Goal: Information Seeking & Learning: Learn about a topic

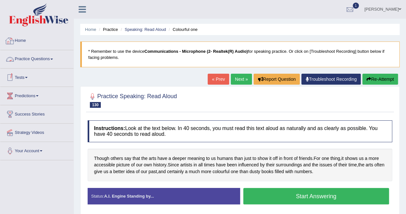
click at [21, 41] on link "Home" at bounding box center [36, 40] width 73 height 16
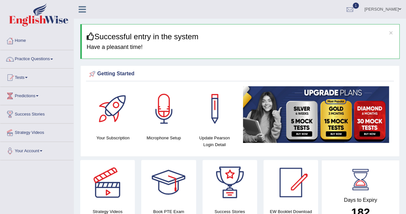
click at [43, 59] on link "Practice Questions" at bounding box center [36, 58] width 73 height 16
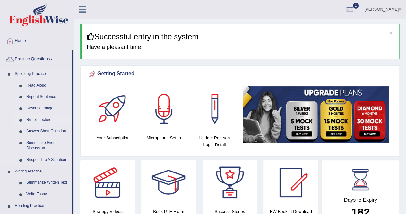
scroll to position [32, 0]
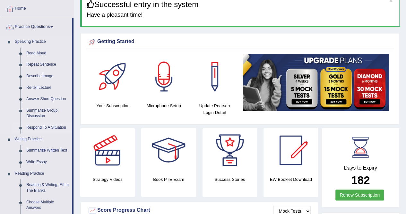
click at [41, 126] on link "Respond To A Situation" at bounding box center [47, 128] width 49 height 12
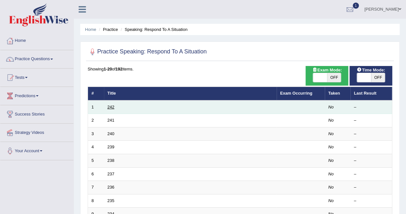
click at [111, 105] on link "242" at bounding box center [111, 106] width 7 height 5
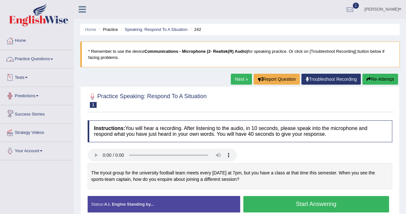
click at [48, 57] on link "Practice Questions" at bounding box center [36, 58] width 73 height 16
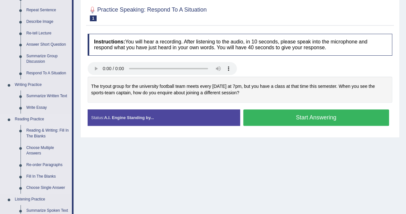
scroll to position [96, 0]
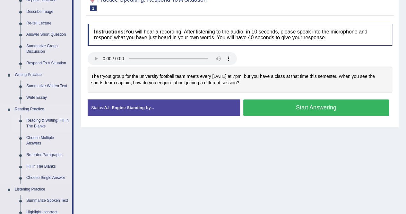
click at [56, 119] on link "Reading & Writing: Fill In The Blanks" at bounding box center [47, 123] width 49 height 17
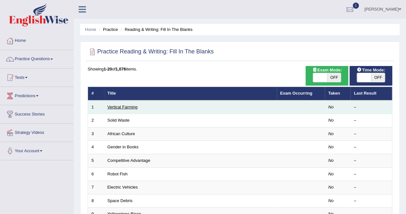
click at [125, 108] on link "Vertical Farming" at bounding box center [123, 106] width 30 height 5
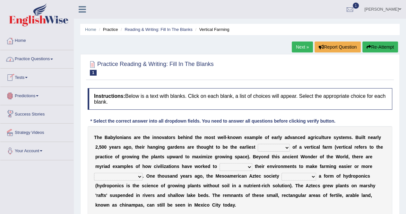
click at [31, 60] on link "Practice Questions" at bounding box center [36, 58] width 73 height 16
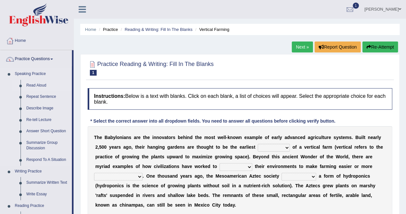
click at [46, 83] on link "Read Aloud" at bounding box center [47, 86] width 49 height 12
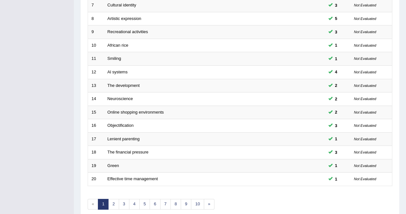
scroll to position [208, 0]
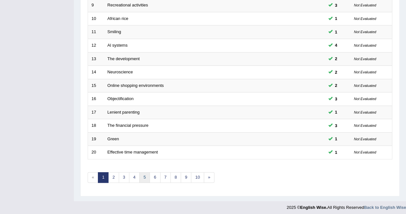
click at [146, 175] on link "5" at bounding box center [144, 177] width 11 height 11
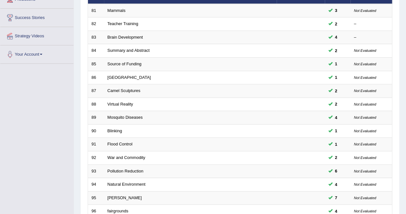
scroll to position [193, 0]
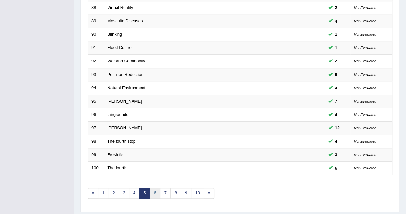
click at [153, 189] on link "6" at bounding box center [155, 193] width 11 height 11
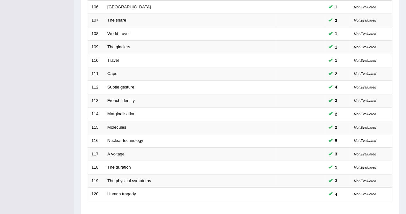
scroll to position [208, 0]
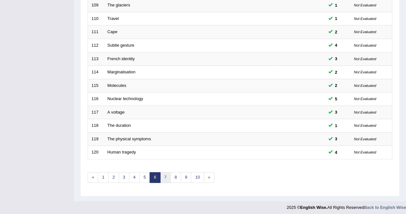
click at [162, 175] on link "7" at bounding box center [165, 177] width 11 height 11
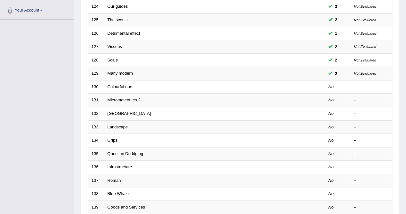
scroll to position [161, 0]
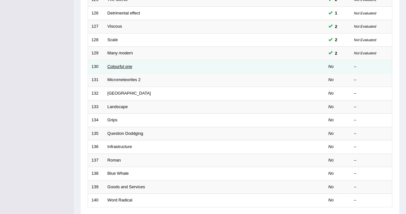
click at [119, 65] on link "Colourful one" at bounding box center [120, 66] width 25 height 5
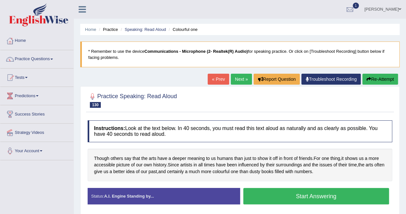
click at [305, 200] on button "Start Answering" at bounding box center [316, 196] width 146 height 16
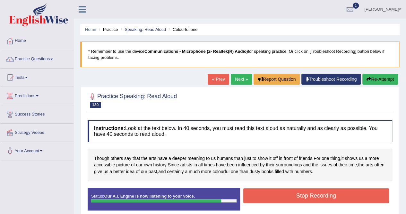
click at [305, 193] on button "Stop Recording" at bounding box center [316, 195] width 146 height 15
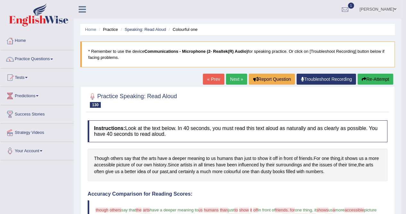
drag, startPoint x: 380, startPoint y: 81, endPoint x: 378, endPoint y: 86, distance: 5.0
click at [380, 81] on button "Re-Attempt" at bounding box center [376, 79] width 36 height 11
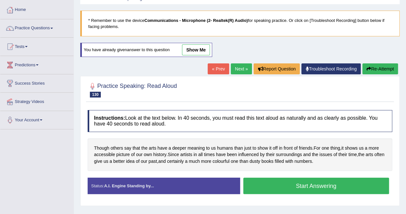
scroll to position [32, 0]
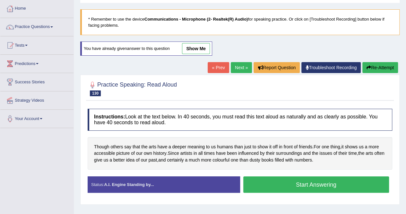
click at [299, 183] on button "Start Answering" at bounding box center [316, 184] width 146 height 16
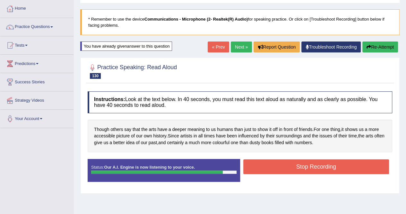
click at [301, 167] on button "Stop Recording" at bounding box center [316, 166] width 146 height 15
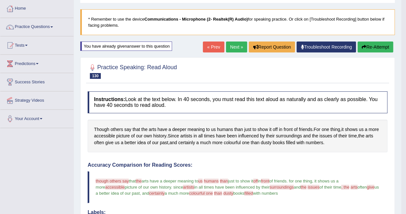
drag, startPoint x: 236, startPoint y: 50, endPoint x: 243, endPoint y: 61, distance: 13.6
click at [236, 50] on link "Next »" at bounding box center [236, 46] width 21 height 11
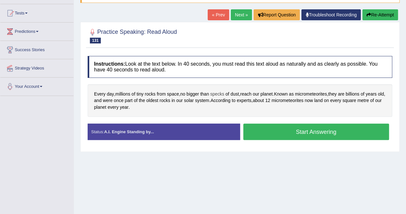
click at [219, 91] on span "specks" at bounding box center [217, 94] width 14 height 7
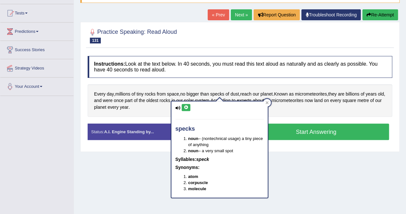
click at [186, 106] on icon at bounding box center [186, 107] width 5 height 4
click at [268, 102] on icon at bounding box center [267, 102] width 3 height 3
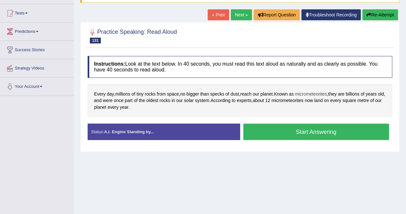
click at [321, 91] on span "micrometeorites" at bounding box center [311, 94] width 32 height 7
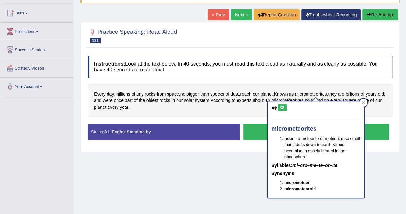
click at [284, 106] on icon at bounding box center [282, 107] width 5 height 4
click at [364, 103] on icon at bounding box center [363, 102] width 3 height 3
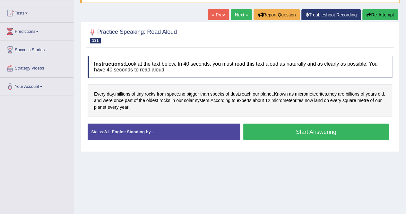
click at [328, 128] on button "Start Answering" at bounding box center [316, 131] width 146 height 16
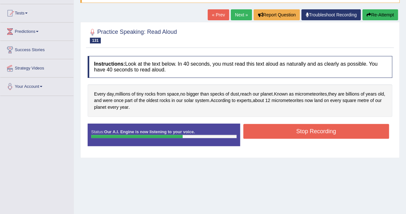
click at [328, 128] on button "Stop Recording" at bounding box center [316, 131] width 146 height 15
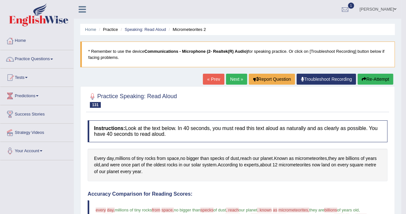
click at [238, 79] on link "Next »" at bounding box center [236, 79] width 21 height 11
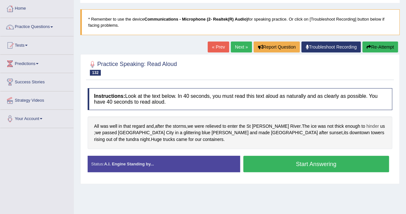
click at [367, 124] on span "hinder" at bounding box center [373, 126] width 13 height 7
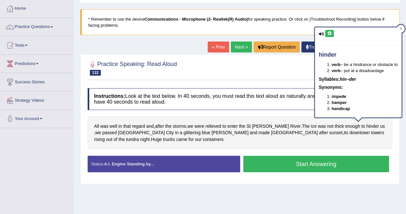
click at [331, 36] on button at bounding box center [329, 33] width 9 height 7
click at [403, 30] on icon at bounding box center [401, 28] width 3 height 3
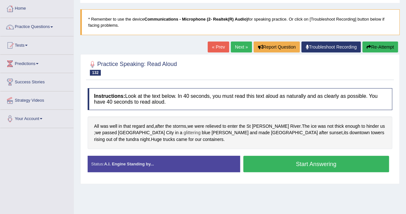
click at [184, 133] on span "glittering" at bounding box center [192, 132] width 17 height 7
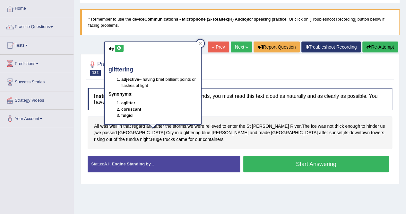
click at [119, 49] on icon at bounding box center [119, 48] width 5 height 4
drag, startPoint x: 202, startPoint y: 43, endPoint x: 201, endPoint y: 72, distance: 29.6
click at [202, 43] on icon at bounding box center [200, 43] width 3 height 3
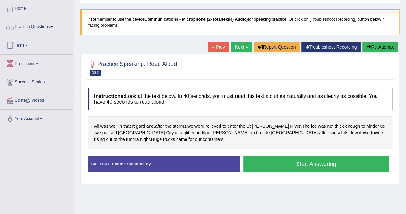
click at [354, 163] on button "Start Answering" at bounding box center [316, 163] width 146 height 16
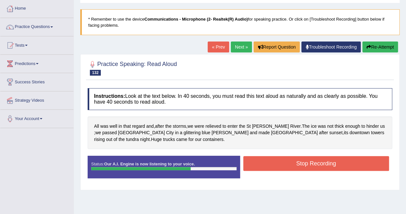
click at [355, 163] on button "Stop Recording" at bounding box center [316, 163] width 146 height 15
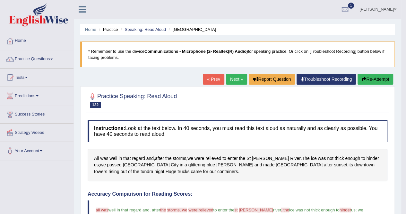
click at [376, 79] on button "Re-Attempt" at bounding box center [376, 79] width 36 height 11
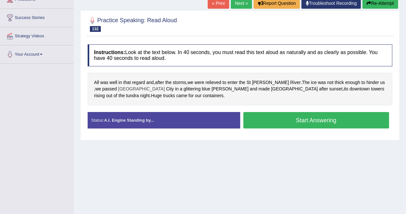
click at [118, 85] on span "[GEOGRAPHIC_DATA]" at bounding box center [141, 88] width 47 height 7
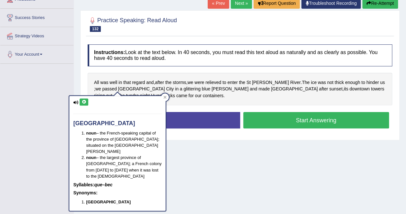
click at [83, 103] on icon at bounding box center [84, 102] width 5 height 4
click at [162, 96] on div at bounding box center [165, 97] width 8 height 8
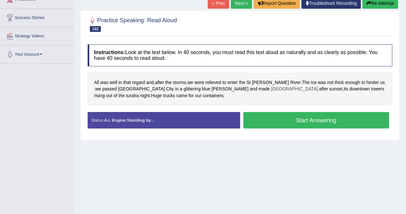
click at [271, 88] on span "[GEOGRAPHIC_DATA]" at bounding box center [294, 88] width 47 height 7
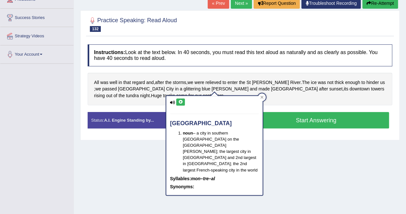
click at [180, 102] on icon at bounding box center [180, 102] width 5 height 4
click at [261, 98] on icon at bounding box center [262, 97] width 3 height 3
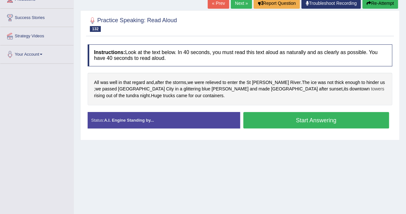
click at [371, 88] on span "towers" at bounding box center [377, 88] width 13 height 7
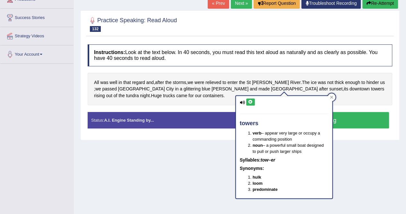
click at [250, 98] on button at bounding box center [250, 101] width 9 height 7
click at [333, 96] on div at bounding box center [332, 97] width 8 height 8
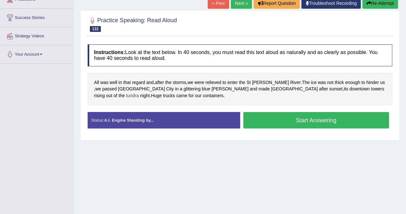
click at [139, 92] on span "tundra" at bounding box center [132, 95] width 13 height 7
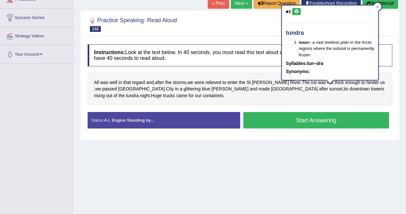
click at [297, 12] on icon at bounding box center [296, 12] width 5 height 4
click at [376, 7] on icon at bounding box center [377, 6] width 3 height 3
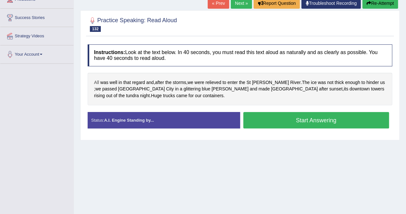
click at [96, 81] on span "All" at bounding box center [96, 82] width 5 height 7
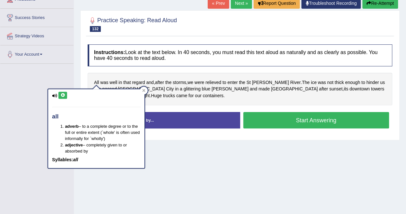
click at [63, 97] on icon at bounding box center [62, 95] width 5 height 4
click at [146, 89] on div at bounding box center [144, 90] width 8 height 8
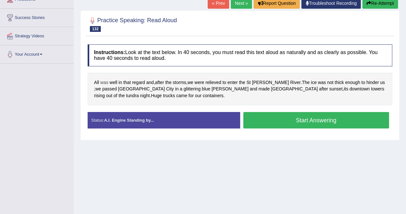
click at [105, 80] on span "was" at bounding box center [104, 82] width 8 height 7
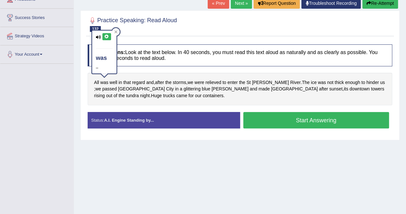
click at [104, 36] on icon at bounding box center [106, 37] width 5 height 4
click at [118, 31] on div at bounding box center [116, 32] width 8 height 8
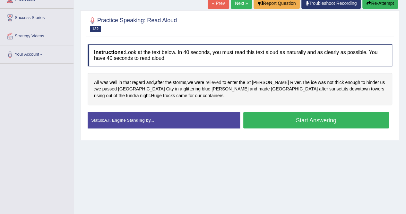
click at [219, 81] on span "relieved" at bounding box center [214, 82] width 16 height 7
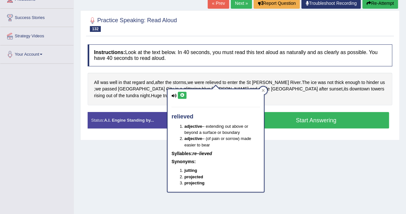
click at [181, 93] on icon at bounding box center [182, 95] width 5 height 4
click at [262, 90] on icon at bounding box center [263, 90] width 3 height 3
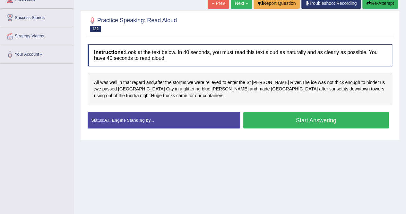
click at [184, 88] on span "glittering" at bounding box center [192, 88] width 17 height 7
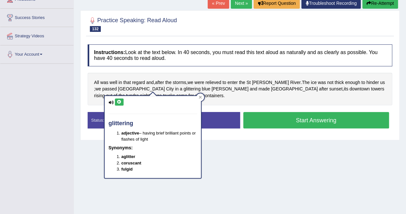
click at [199, 97] on icon at bounding box center [200, 96] width 3 height 3
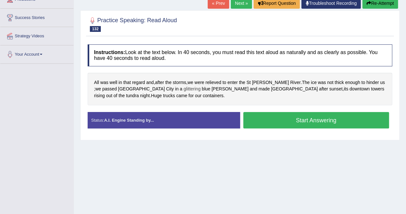
click at [184, 88] on span "glittering" at bounding box center [192, 88] width 17 height 7
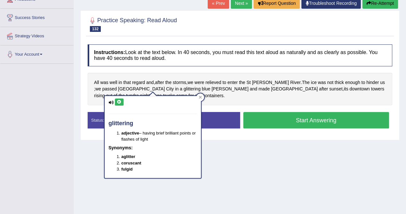
click at [121, 100] on icon at bounding box center [119, 102] width 5 height 4
click at [202, 96] on div at bounding box center [201, 97] width 8 height 8
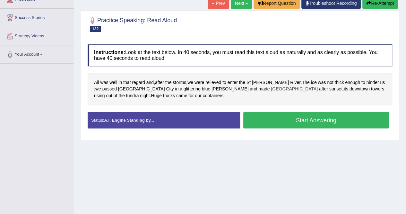
click at [271, 88] on span "Montreal" at bounding box center [294, 88] width 47 height 7
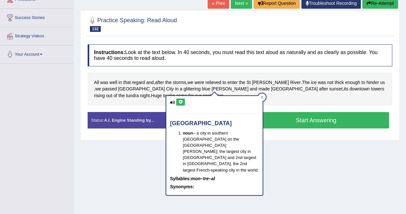
click at [181, 102] on icon at bounding box center [180, 102] width 5 height 4
click at [263, 97] on icon at bounding box center [262, 96] width 3 height 3
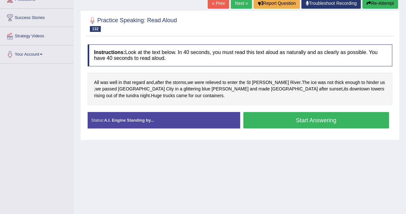
drag, startPoint x: 317, startPoint y: 122, endPoint x: 319, endPoint y: 116, distance: 6.3
click at [317, 121] on button "Start Answering" at bounding box center [316, 120] width 146 height 16
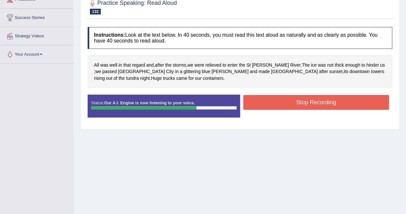
click at [367, 99] on button "Stop Recording" at bounding box center [316, 102] width 146 height 15
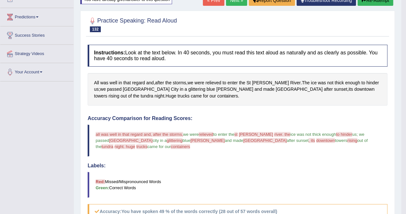
scroll to position [64, 0]
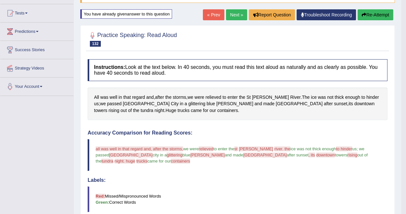
click at [387, 14] on button "Re-Attempt" at bounding box center [376, 14] width 36 height 11
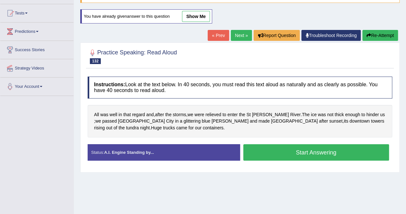
click at [312, 155] on button "Start Answering" at bounding box center [316, 152] width 146 height 16
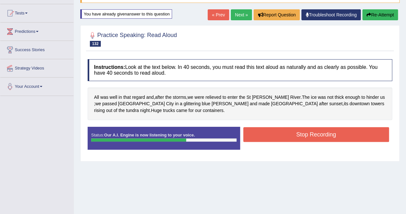
click at [310, 136] on button "Stop Recording" at bounding box center [316, 134] width 146 height 15
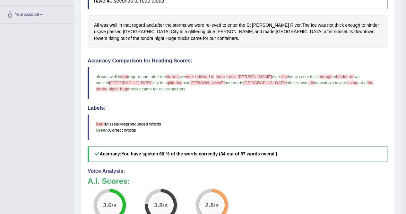
scroll to position [64, 0]
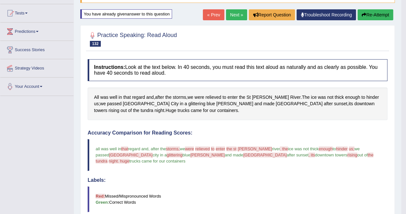
click at [233, 17] on link "Next »" at bounding box center [236, 14] width 21 height 11
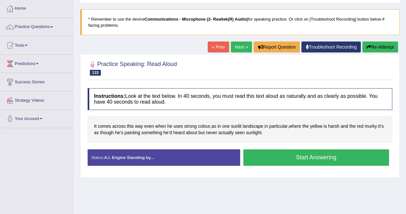
click at [260, 155] on button "Start Answering" at bounding box center [316, 157] width 146 height 16
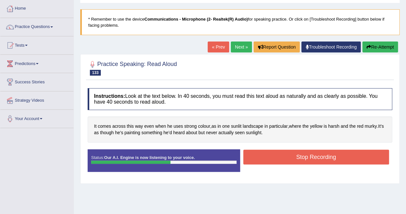
click at [260, 155] on button "Stop Recording" at bounding box center [316, 156] width 146 height 15
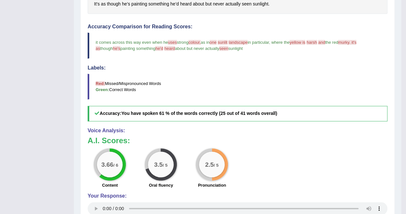
scroll to position [96, 0]
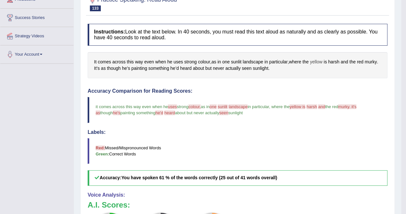
click at [318, 60] on span "yellow" at bounding box center [316, 61] width 13 height 7
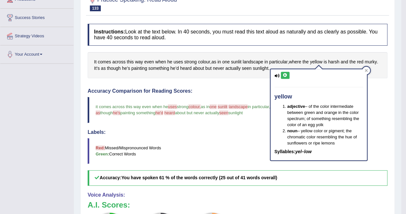
click at [287, 77] on button at bounding box center [285, 75] width 9 height 7
click at [365, 70] on icon at bounding box center [366, 70] width 3 height 3
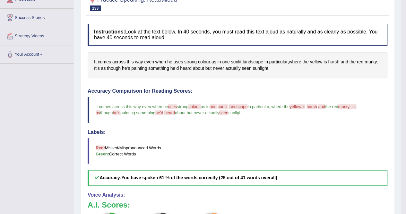
click at [340, 61] on span "harsh" at bounding box center [333, 61] width 11 height 7
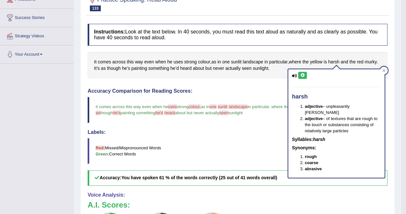
click at [306, 76] on button at bounding box center [302, 75] width 9 height 7
click at [383, 69] on icon at bounding box center [384, 70] width 3 height 3
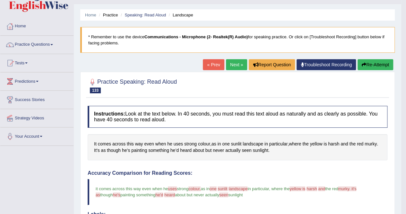
scroll to position [0, 0]
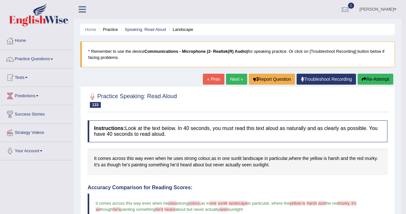
click at [384, 79] on button "Re-Attempt" at bounding box center [376, 79] width 36 height 11
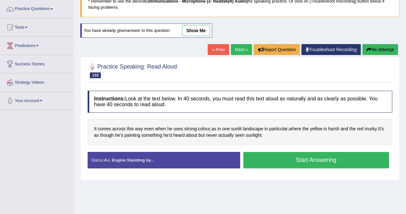
scroll to position [64, 0]
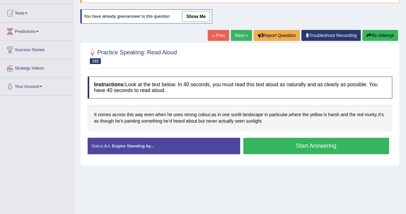
click at [290, 147] on button "Start Answering" at bounding box center [316, 145] width 146 height 16
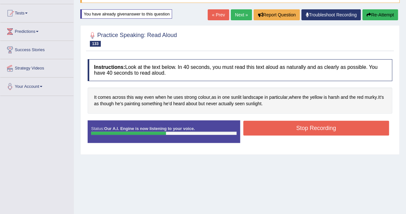
click at [288, 130] on button "Stop Recording" at bounding box center [316, 127] width 146 height 15
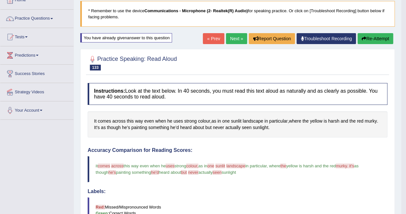
scroll to position [0, 0]
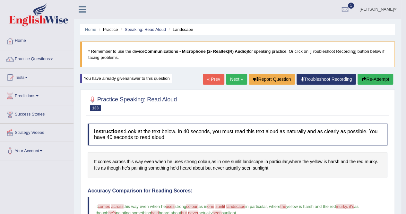
click at [233, 77] on link "Next »" at bounding box center [236, 79] width 21 height 11
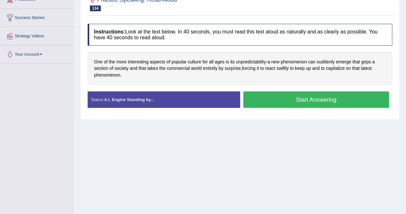
click at [287, 102] on button "Start Answering" at bounding box center [316, 99] width 146 height 16
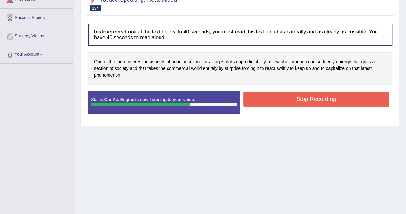
click at [287, 101] on button "Stop Recording" at bounding box center [316, 99] width 146 height 15
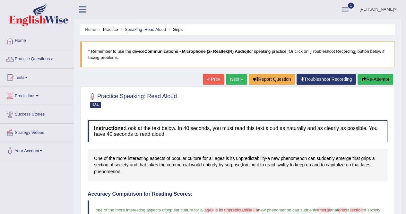
click at [231, 78] on link "Next »" at bounding box center [236, 79] width 21 height 11
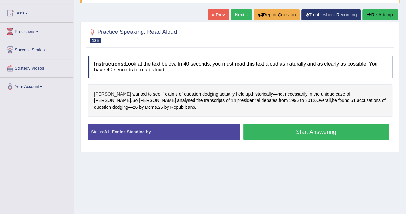
click at [109, 92] on span "Clementson" at bounding box center [112, 94] width 37 height 7
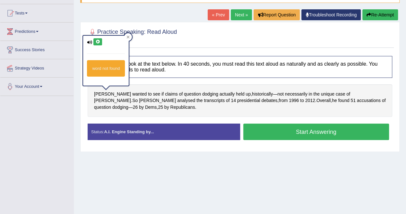
click at [98, 42] on icon at bounding box center [97, 42] width 5 height 4
click at [128, 36] on icon at bounding box center [128, 36] width 3 height 3
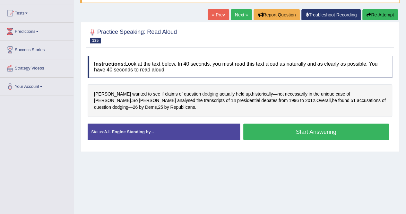
click at [202, 93] on span "dodging" at bounding box center [210, 94] width 16 height 7
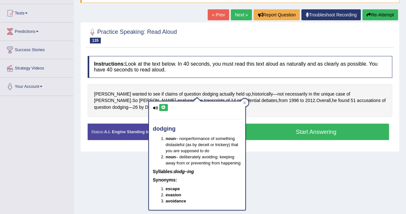
click at [164, 107] on icon at bounding box center [163, 107] width 5 height 4
drag, startPoint x: 247, startPoint y: 103, endPoint x: 330, endPoint y: 115, distance: 84.5
click at [247, 103] on div at bounding box center [245, 103] width 8 height 8
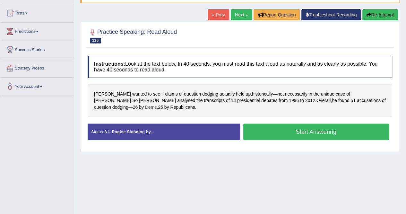
click at [145, 107] on span "Dems" at bounding box center [151, 107] width 12 height 7
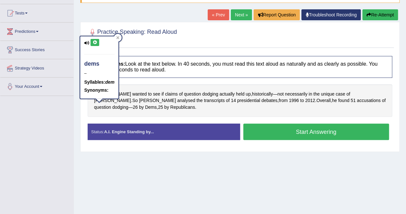
click at [95, 41] on icon at bounding box center [95, 42] width 5 height 4
click at [121, 36] on div at bounding box center [118, 38] width 8 height 8
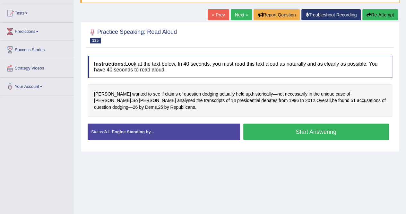
click at [350, 134] on button "Start Answering" at bounding box center [316, 131] width 146 height 16
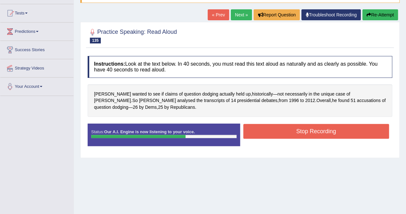
click at [345, 128] on button "Stop Recording" at bounding box center [316, 131] width 146 height 15
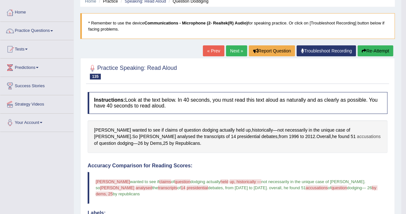
scroll to position [4, 0]
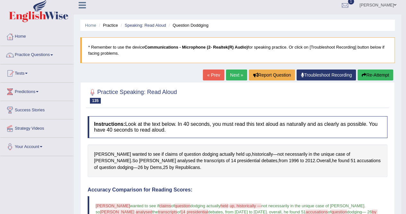
drag, startPoint x: 384, startPoint y: 76, endPoint x: 378, endPoint y: 82, distance: 8.6
click at [384, 76] on button "Re-Attempt" at bounding box center [376, 74] width 36 height 11
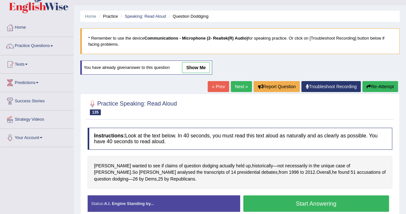
scroll to position [68, 0]
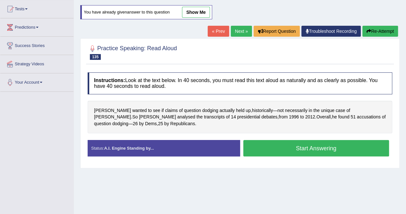
click at [350, 152] on button "Start Answering" at bounding box center [316, 148] width 146 height 16
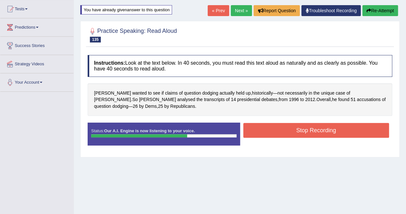
click at [342, 133] on button "Stop Recording" at bounding box center [316, 130] width 146 height 15
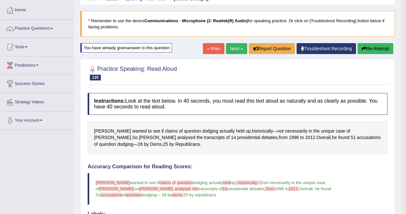
scroll to position [4, 0]
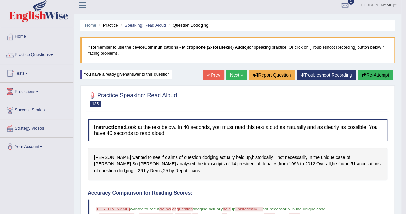
drag, startPoint x: 239, startPoint y: 76, endPoint x: 241, endPoint y: 82, distance: 5.8
click at [239, 76] on link "Next »" at bounding box center [236, 74] width 21 height 11
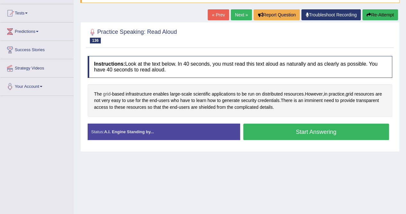
click at [106, 93] on span "grid" at bounding box center [106, 94] width 7 height 7
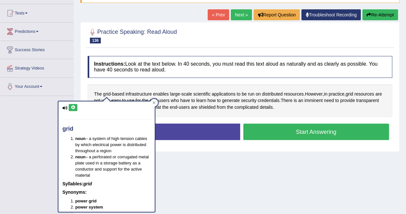
click at [73, 107] on icon at bounding box center [73, 107] width 5 height 4
click at [155, 102] on icon at bounding box center [154, 102] width 3 height 3
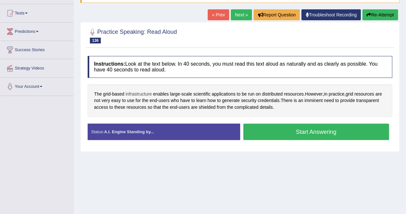
click at [141, 92] on span "infrastructure" at bounding box center [139, 94] width 26 height 7
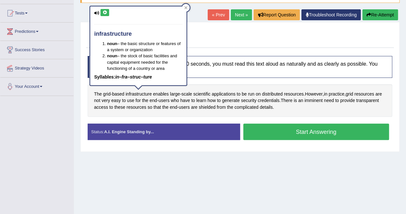
click at [105, 14] on button at bounding box center [105, 12] width 9 height 7
click at [187, 6] on icon at bounding box center [185, 7] width 3 height 3
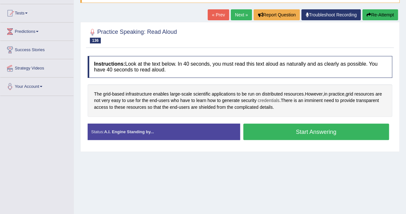
click at [274, 98] on span "credentials" at bounding box center [269, 100] width 22 height 7
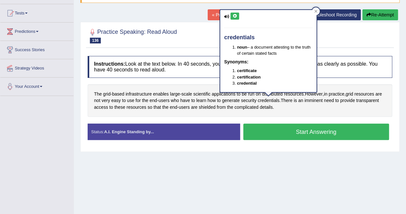
click at [233, 16] on icon at bounding box center [235, 16] width 5 height 4
drag, startPoint x: 316, startPoint y: 10, endPoint x: 351, endPoint y: 58, distance: 59.4
click at [319, 11] on div at bounding box center [316, 11] width 8 height 8
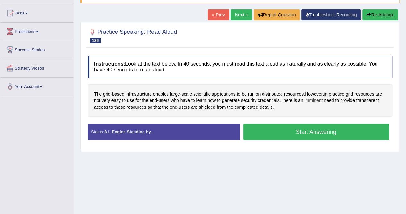
click at [321, 99] on span "imminent" at bounding box center [314, 100] width 18 height 7
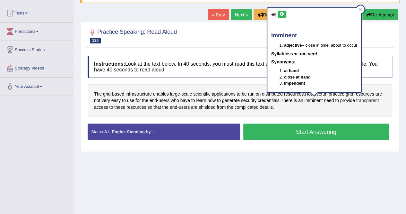
click at [367, 101] on span "transparent" at bounding box center [368, 100] width 23 height 7
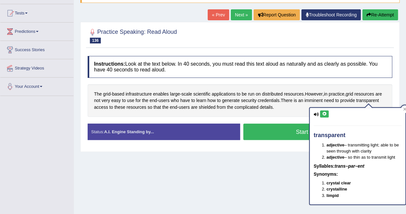
click at [325, 115] on icon at bounding box center [324, 114] width 5 height 4
click at [292, 178] on div "Home Practice Speaking: Read Aloud Infrastructure * Remember to use the device …" at bounding box center [240, 96] width 332 height 321
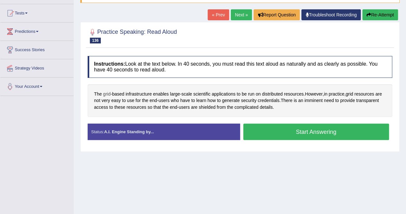
click at [108, 91] on span "grid" at bounding box center [106, 94] width 7 height 7
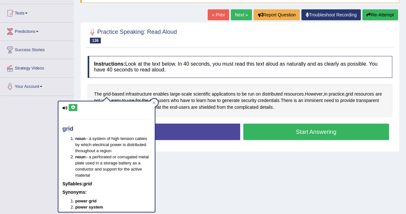
click at [73, 108] on icon at bounding box center [73, 107] width 5 height 4
click at [155, 102] on icon at bounding box center [154, 102] width 3 height 3
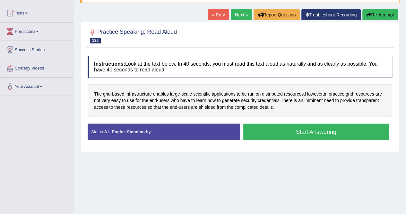
click at [312, 133] on button "Start Answering" at bounding box center [316, 131] width 146 height 16
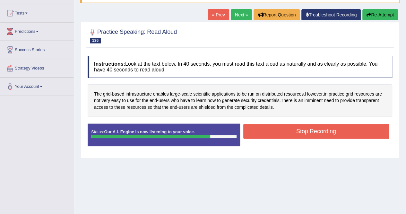
click at [312, 133] on button "Stop Recording" at bounding box center [316, 131] width 146 height 15
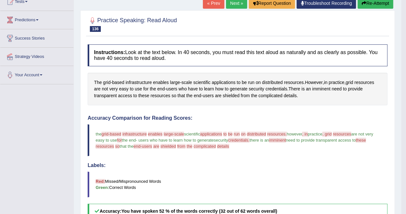
scroll to position [32, 0]
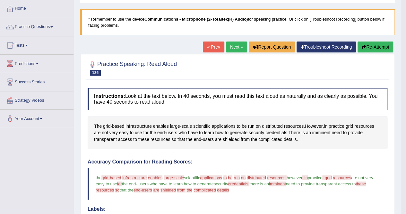
drag, startPoint x: 373, startPoint y: 47, endPoint x: 373, endPoint y: 60, distance: 13.2
click at [373, 47] on button "Re-Attempt" at bounding box center [376, 46] width 36 height 11
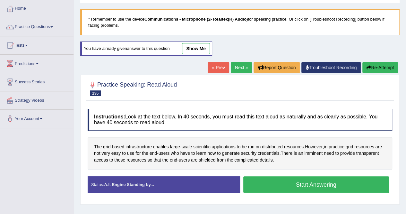
scroll to position [32, 0]
click at [326, 184] on button "Start Answering" at bounding box center [316, 184] width 146 height 16
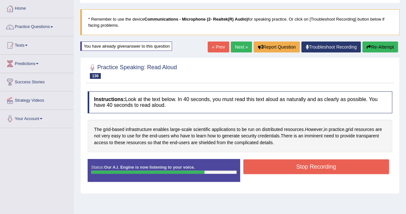
click at [275, 168] on button "Stop Recording" at bounding box center [316, 166] width 146 height 15
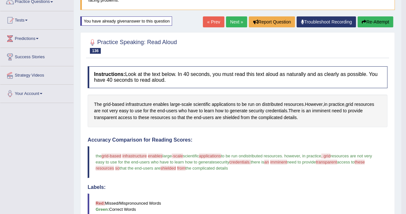
scroll to position [0, 0]
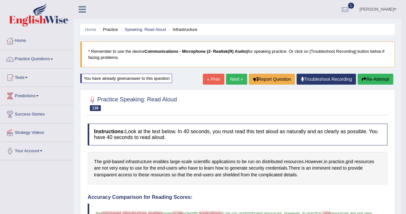
click at [238, 82] on link "Next »" at bounding box center [236, 79] width 21 height 11
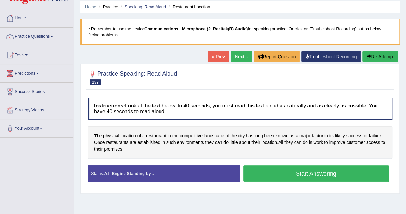
scroll to position [32, 0]
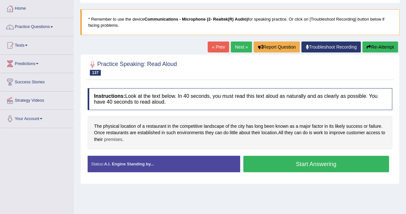
click at [116, 137] on span "premises" at bounding box center [113, 139] width 18 height 7
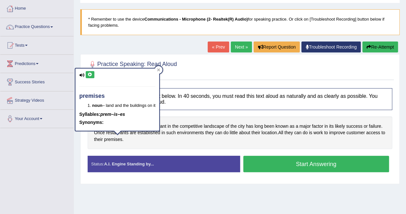
click at [91, 74] on icon at bounding box center [90, 75] width 5 height 4
click at [160, 70] on icon at bounding box center [158, 69] width 3 height 3
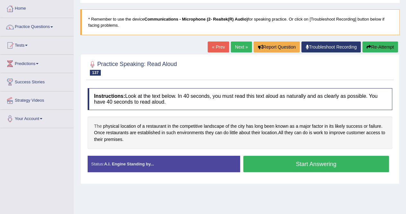
click at [97, 124] on span "The" at bounding box center [98, 126] width 8 height 7
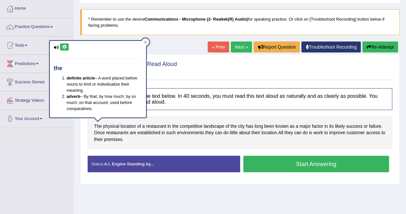
click at [66, 47] on icon at bounding box center [64, 47] width 5 height 4
click at [147, 44] on div at bounding box center [146, 42] width 8 height 8
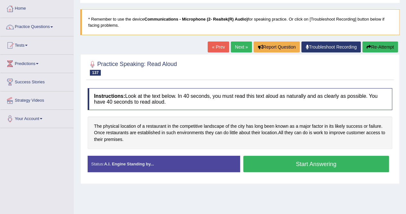
click at [312, 166] on button "Start Answering" at bounding box center [316, 163] width 146 height 16
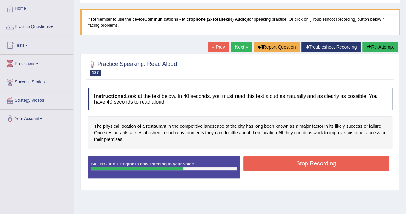
click at [308, 161] on button "Stop Recording" at bounding box center [316, 163] width 146 height 15
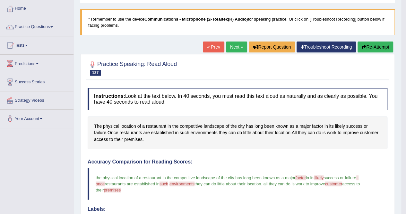
click at [235, 48] on link "Next »" at bounding box center [236, 46] width 21 height 11
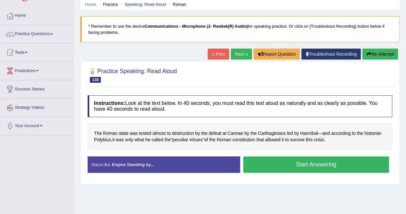
scroll to position [64, 0]
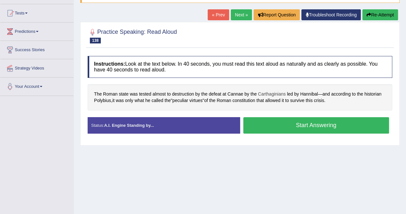
click at [275, 92] on span "Carthaginians" at bounding box center [272, 94] width 28 height 7
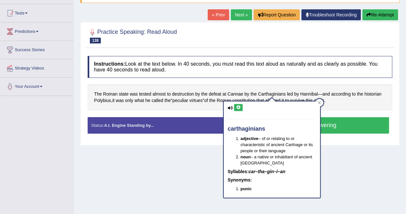
click at [240, 107] on icon at bounding box center [238, 107] width 5 height 4
click at [321, 102] on icon at bounding box center [319, 102] width 3 height 3
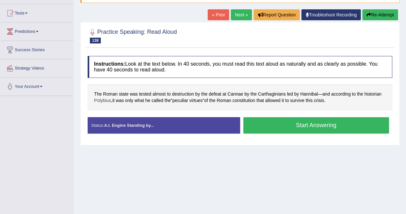
click at [100, 100] on span "Polybius" at bounding box center [102, 100] width 17 height 7
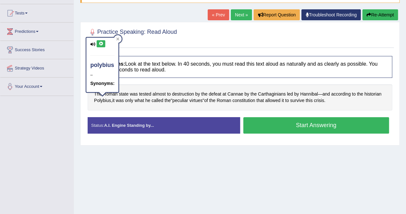
click at [102, 43] on icon at bounding box center [101, 44] width 5 height 4
click at [120, 37] on div at bounding box center [118, 39] width 8 height 8
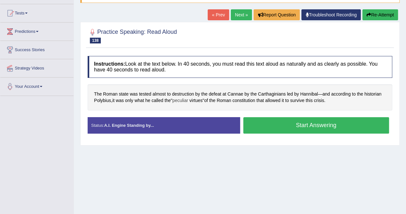
click at [186, 99] on span "peculiar" at bounding box center [181, 100] width 16 height 7
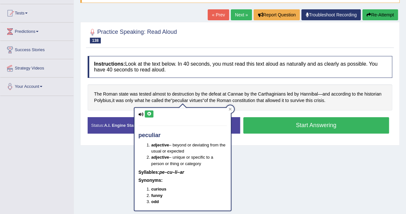
click at [148, 115] on button at bounding box center [149, 113] width 9 height 7
click at [230, 110] on icon at bounding box center [230, 109] width 3 height 3
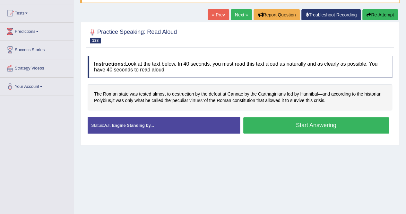
click at [200, 100] on span "virtues" at bounding box center [196, 100] width 13 height 7
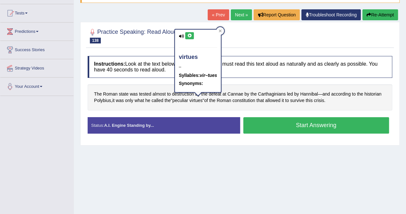
click at [190, 36] on icon at bounding box center [189, 36] width 5 height 4
click at [223, 31] on div at bounding box center [221, 31] width 8 height 8
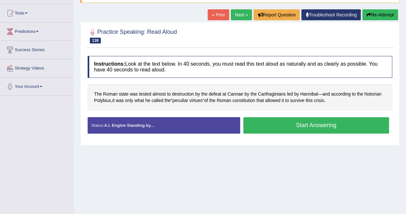
drag, startPoint x: 338, startPoint y: 128, endPoint x: 332, endPoint y: 124, distance: 7.6
click at [337, 128] on button "Start Answering" at bounding box center [316, 125] width 146 height 16
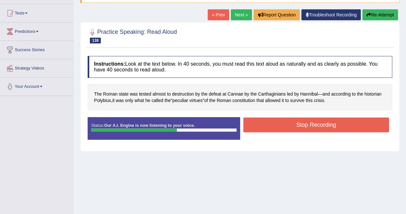
click at [336, 129] on button "Stop Recording" at bounding box center [316, 124] width 146 height 15
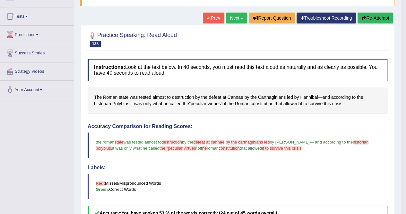
scroll to position [32, 0]
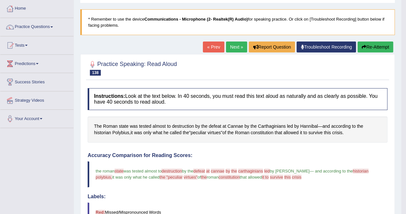
click at [369, 43] on button "Re-Attempt" at bounding box center [376, 46] width 36 height 11
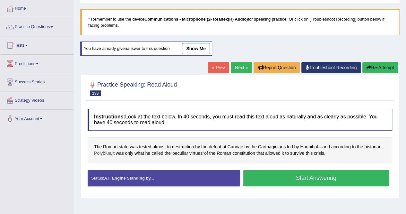
click at [101, 152] on span "Polybius" at bounding box center [102, 153] width 17 height 7
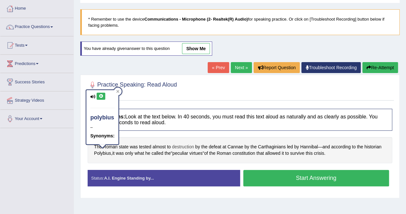
click at [180, 146] on span "destruction" at bounding box center [183, 146] width 22 height 7
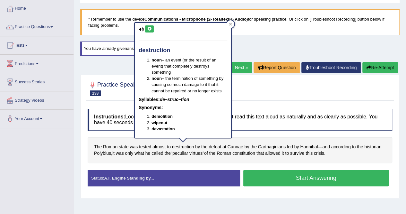
click at [150, 30] on icon at bounding box center [149, 29] width 5 height 4
click at [231, 23] on icon at bounding box center [230, 24] width 3 height 3
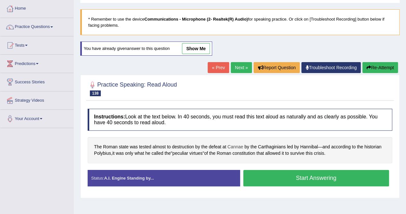
click at [236, 146] on span "Cannae" at bounding box center [236, 146] width 16 height 7
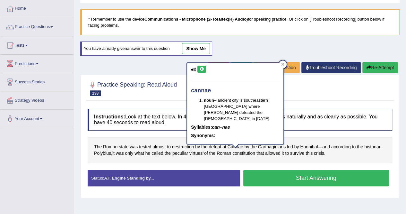
click at [203, 68] on icon at bounding box center [201, 69] width 5 height 4
click at [283, 63] on icon at bounding box center [282, 64] width 3 height 3
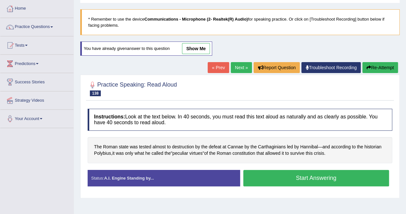
click at [326, 175] on button "Start Answering" at bounding box center [316, 178] width 146 height 16
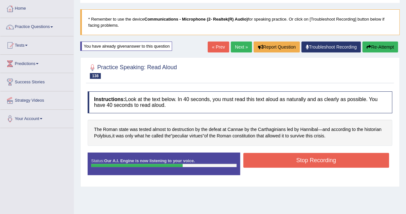
click at [337, 163] on button "Stop Recording" at bounding box center [316, 160] width 146 height 15
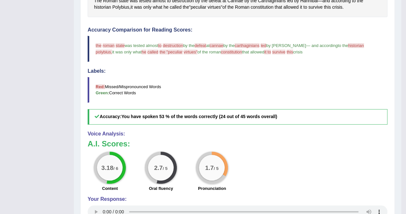
scroll to position [96, 0]
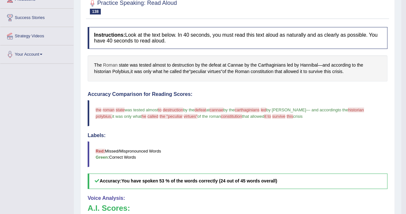
click at [114, 64] on span "Roman" at bounding box center [110, 65] width 14 height 7
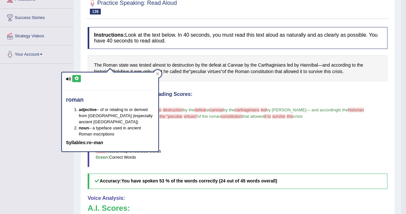
click at [76, 81] on button at bounding box center [76, 78] width 9 height 7
click at [159, 76] on div at bounding box center [158, 74] width 8 height 8
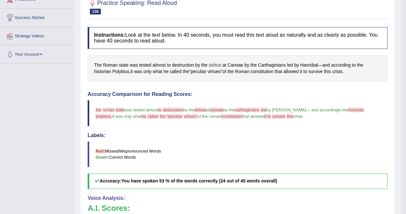
click at [215, 63] on span "defeat" at bounding box center [215, 65] width 13 height 7
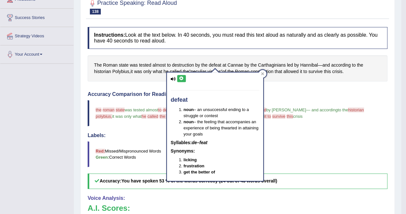
drag, startPoint x: 183, startPoint y: 78, endPoint x: 195, endPoint y: 84, distance: 13.6
click at [183, 79] on icon at bounding box center [181, 78] width 5 height 4
click at [264, 73] on icon at bounding box center [262, 73] width 3 height 3
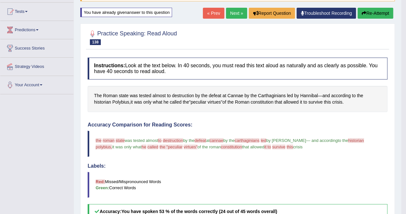
scroll to position [0, 0]
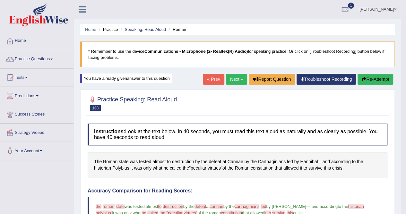
click at [376, 80] on button "Re-Attempt" at bounding box center [376, 79] width 36 height 11
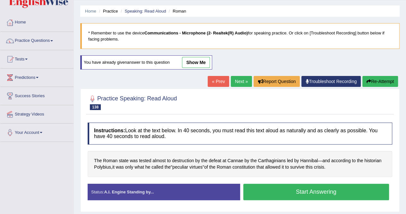
scroll to position [32, 0]
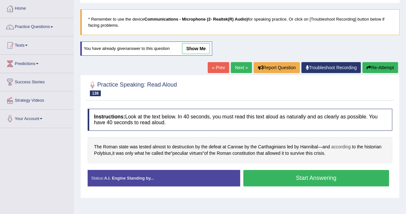
click at [343, 145] on span "according" at bounding box center [342, 146] width 20 height 7
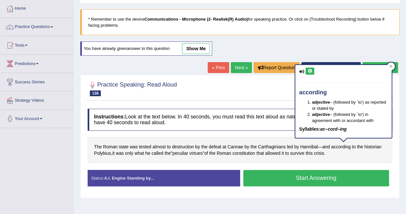
click at [310, 71] on icon at bounding box center [310, 71] width 5 height 4
click at [391, 66] on icon at bounding box center [391, 66] width 3 height 3
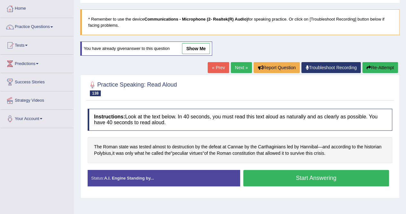
click at [363, 173] on button "Start Answering" at bounding box center [316, 178] width 146 height 16
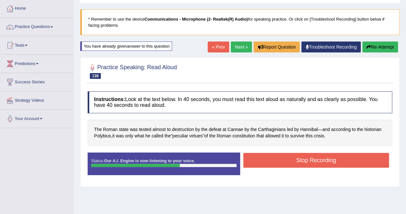
click at [347, 161] on button "Stop Recording" at bounding box center [316, 160] width 146 height 15
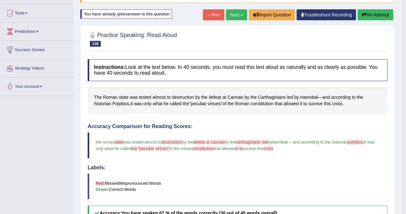
scroll to position [0, 0]
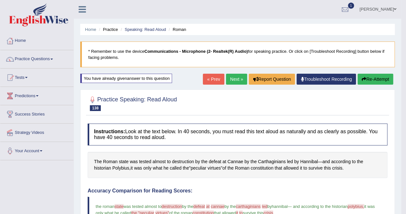
drag, startPoint x: 234, startPoint y: 79, endPoint x: 237, endPoint y: 83, distance: 5.2
click at [234, 79] on link "Next »" at bounding box center [236, 79] width 21 height 11
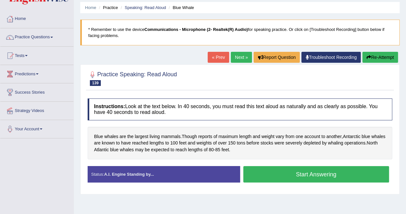
scroll to position [32, 0]
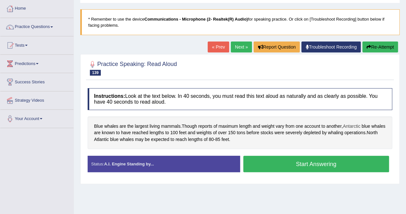
click at [357, 126] on span "Antarctic" at bounding box center [351, 126] width 17 height 7
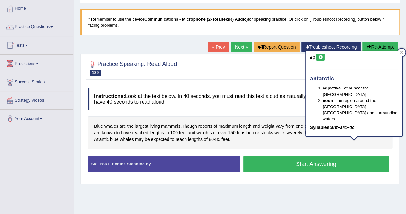
click at [274, 146] on div "Blue whales are the largest living mammals . Though reports of maximum length a…" at bounding box center [240, 132] width 305 height 33
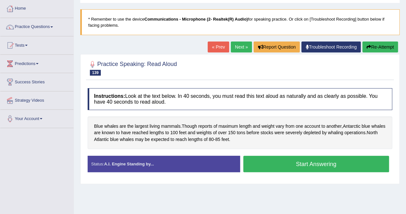
click at [334, 165] on button "Start Answering" at bounding box center [316, 163] width 146 height 16
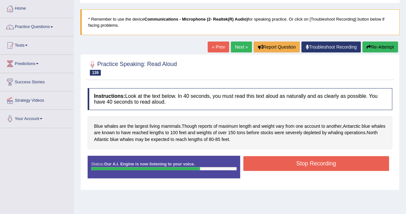
click at [334, 165] on button "Stop Recording" at bounding box center [316, 163] width 146 height 15
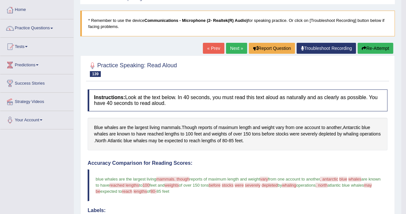
scroll to position [0, 0]
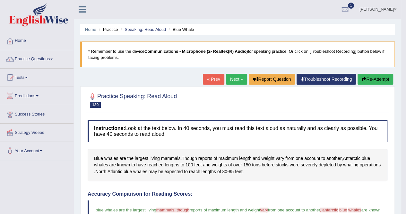
click at [384, 77] on button "Re-Attempt" at bounding box center [376, 79] width 36 height 11
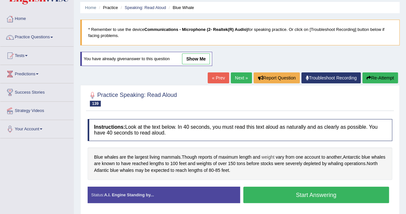
scroll to position [32, 0]
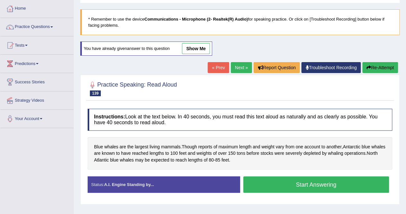
click at [325, 184] on button "Start Answering" at bounding box center [316, 184] width 146 height 16
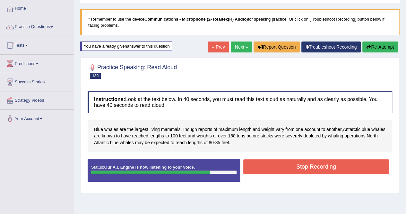
click at [302, 168] on button "Stop Recording" at bounding box center [316, 166] width 146 height 15
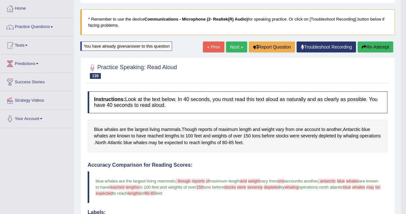
scroll to position [0, 0]
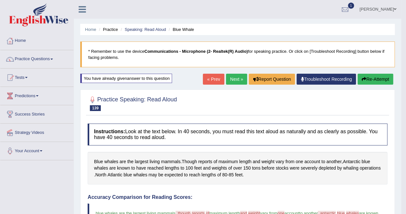
click at [379, 77] on button "Re-Attempt" at bounding box center [376, 79] width 36 height 11
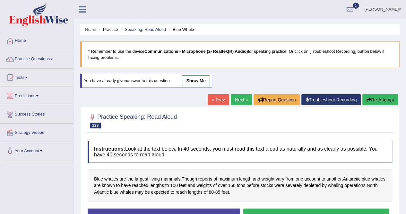
scroll to position [32, 0]
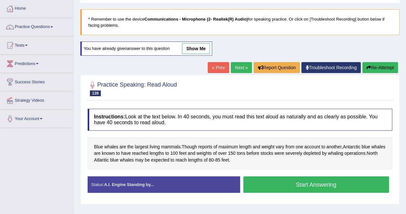
click at [345, 185] on button "Start Answering" at bounding box center [316, 184] width 146 height 16
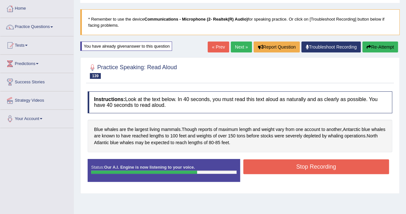
click at [295, 167] on button "Stop Recording" at bounding box center [316, 166] width 146 height 15
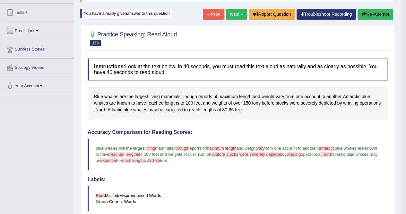
scroll to position [64, 0]
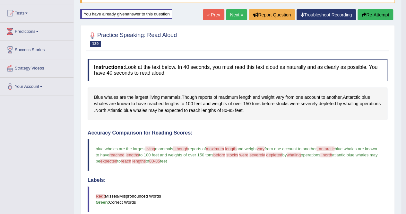
drag, startPoint x: 235, startPoint y: 14, endPoint x: 236, endPoint y: 17, distance: 3.3
click at [235, 15] on link "Next »" at bounding box center [236, 14] width 21 height 11
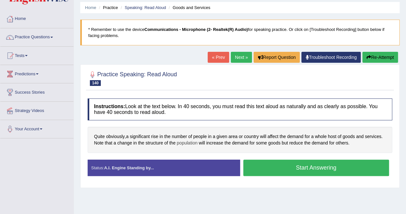
scroll to position [32, 0]
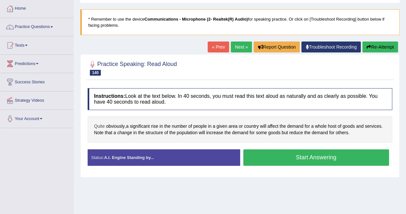
click at [101, 123] on span "Quite" at bounding box center [99, 126] width 11 height 7
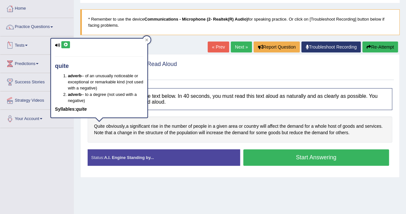
click at [64, 47] on button at bounding box center [65, 44] width 9 height 7
click at [145, 40] on div at bounding box center [147, 40] width 8 height 8
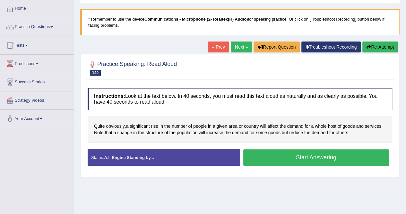
click at [341, 155] on button "Start Answering" at bounding box center [316, 157] width 146 height 16
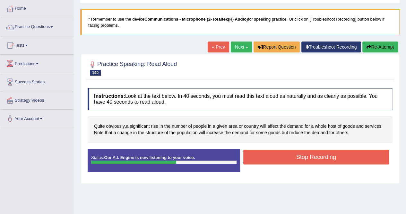
click at [341, 155] on button "Stop Recording" at bounding box center [316, 156] width 146 height 15
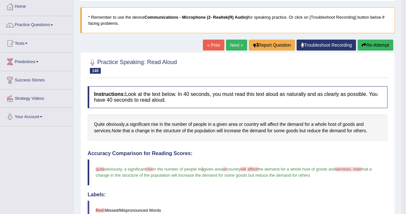
scroll to position [0, 0]
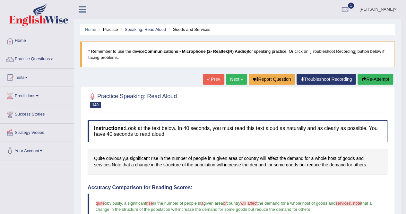
click at [236, 79] on link "Next »" at bounding box center [236, 79] width 21 height 11
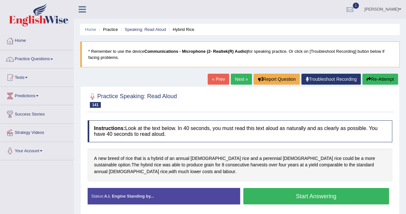
scroll to position [64, 0]
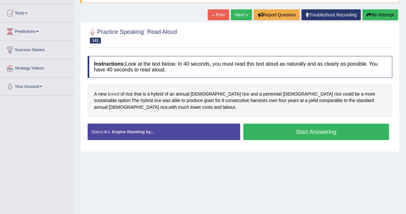
click at [113, 93] on span "breed" at bounding box center [114, 94] width 12 height 7
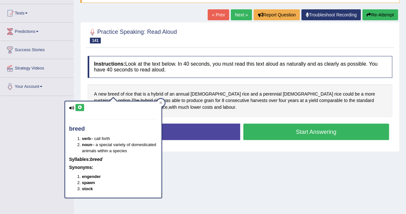
click at [80, 109] on button at bounding box center [79, 107] width 9 height 7
click at [161, 103] on icon at bounding box center [161, 102] width 3 height 3
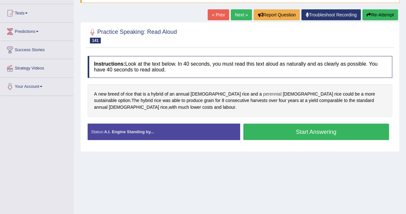
click at [263, 91] on span "perennial" at bounding box center [272, 94] width 19 height 7
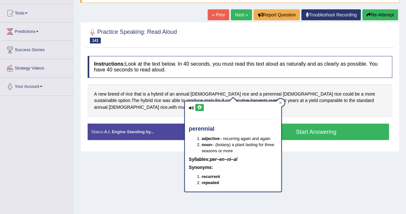
click at [199, 108] on icon at bounding box center [199, 107] width 5 height 4
click at [282, 103] on icon at bounding box center [280, 102] width 3 height 3
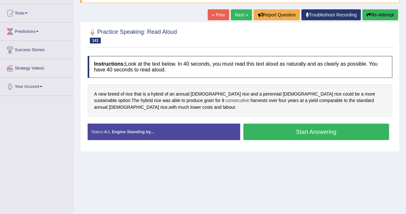
click at [226, 101] on span "consecutive" at bounding box center [238, 100] width 24 height 7
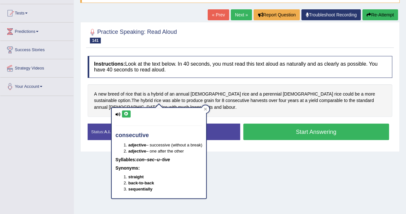
click at [122, 115] on button at bounding box center [126, 113] width 9 height 7
click at [209, 109] on div at bounding box center [206, 109] width 8 height 8
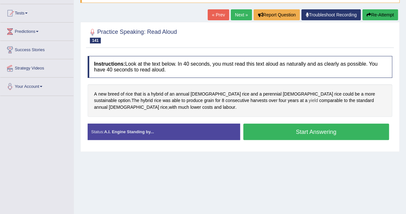
click at [309, 99] on span "yield" at bounding box center [313, 100] width 9 height 7
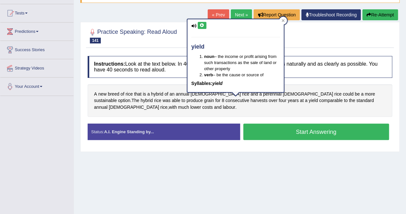
click at [203, 25] on icon at bounding box center [202, 25] width 5 height 4
click at [283, 20] on icon at bounding box center [283, 20] width 3 height 3
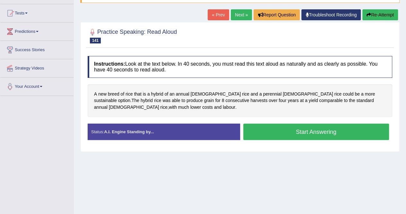
click at [347, 136] on button "Start Answering" at bounding box center [316, 131] width 146 height 16
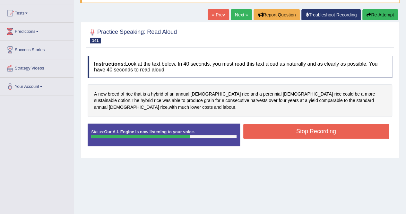
click at [326, 127] on button "Stop Recording" at bounding box center [316, 131] width 146 height 15
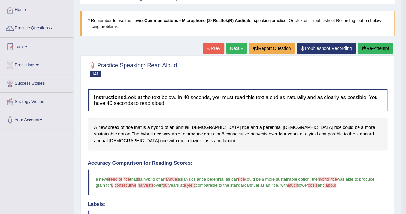
scroll to position [0, 0]
